Goal: Task Accomplishment & Management: Use online tool/utility

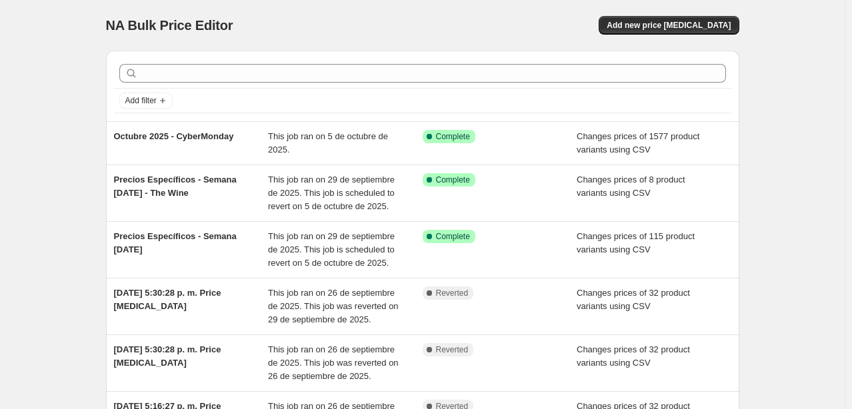
click at [27, 198] on div "NA Bulk Price Editor. This page is ready NA Bulk Price Editor Add new price [ME…" at bounding box center [422, 346] width 844 height 693
